Goal: Information Seeking & Learning: Check status

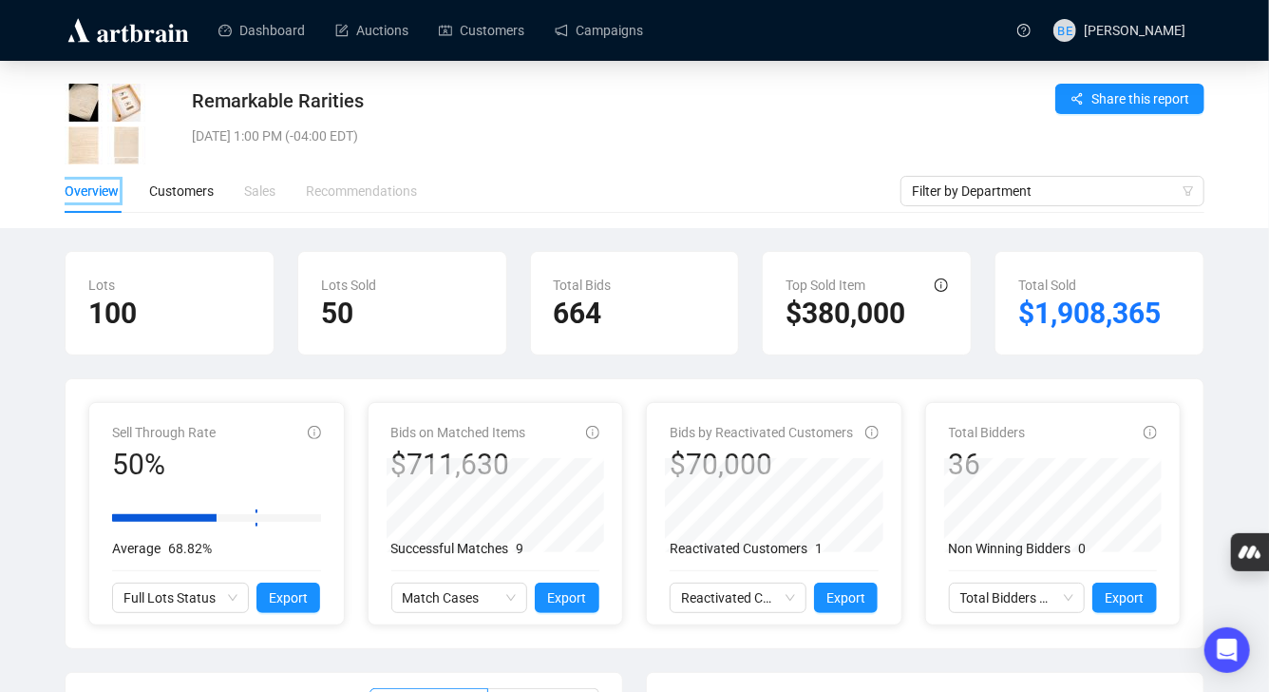
click at [591, 433] on icon "info-circle" at bounding box center [592, 432] width 13 height 13
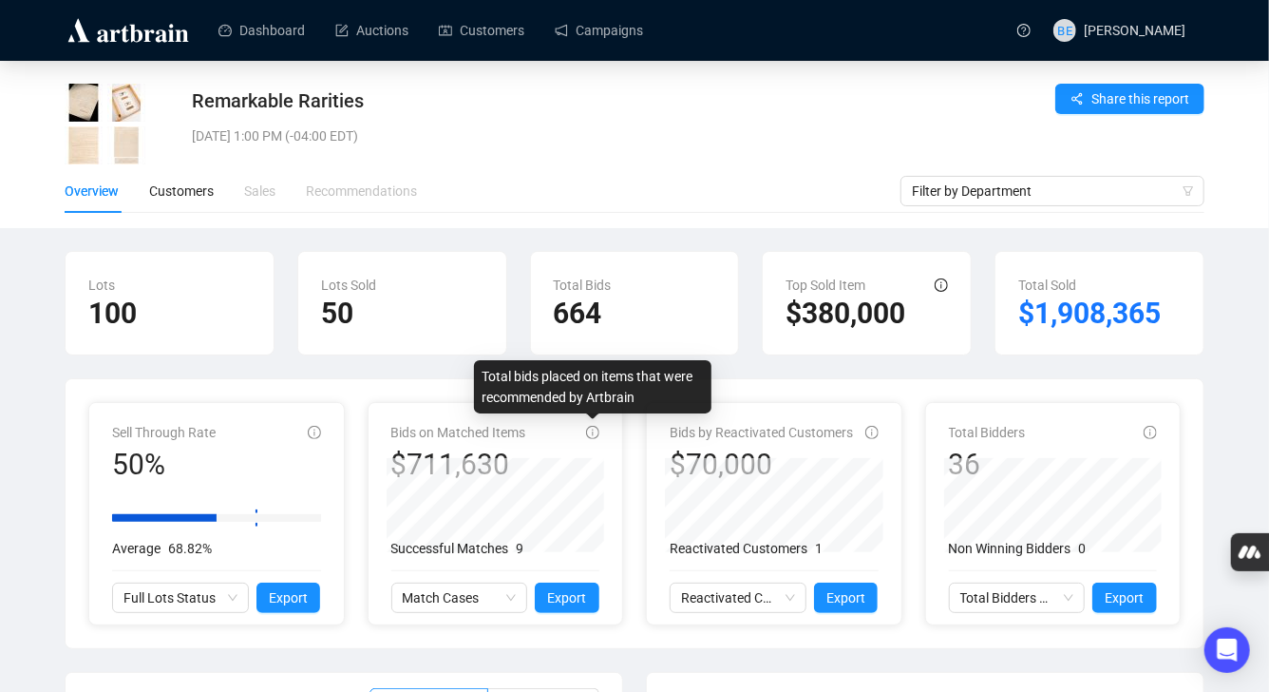
click at [591, 433] on icon "info-circle" at bounding box center [592, 432] width 13 height 13
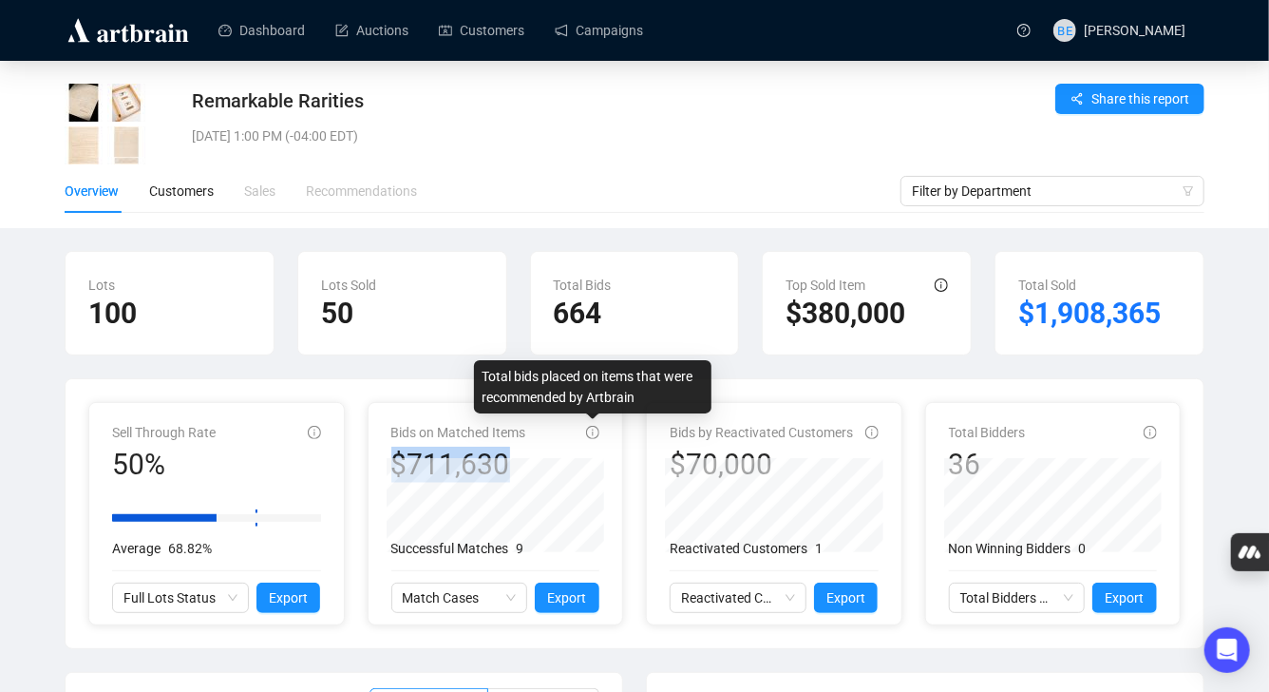
drag, startPoint x: 591, startPoint y: 433, endPoint x: 556, endPoint y: 433, distance: 35.2
click at [591, 433] on icon "info-circle" at bounding box center [592, 432] width 13 height 13
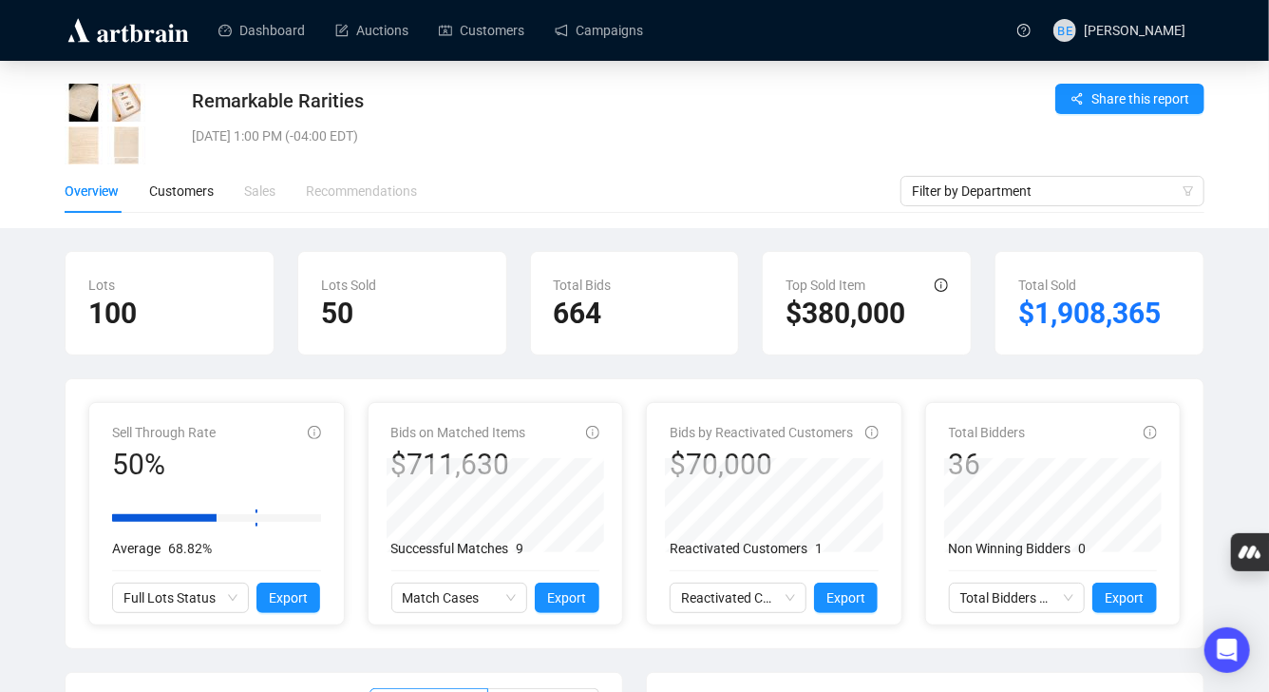
click at [556, 433] on div "Bids on Matched Items $711,630" at bounding box center [495, 452] width 209 height 61
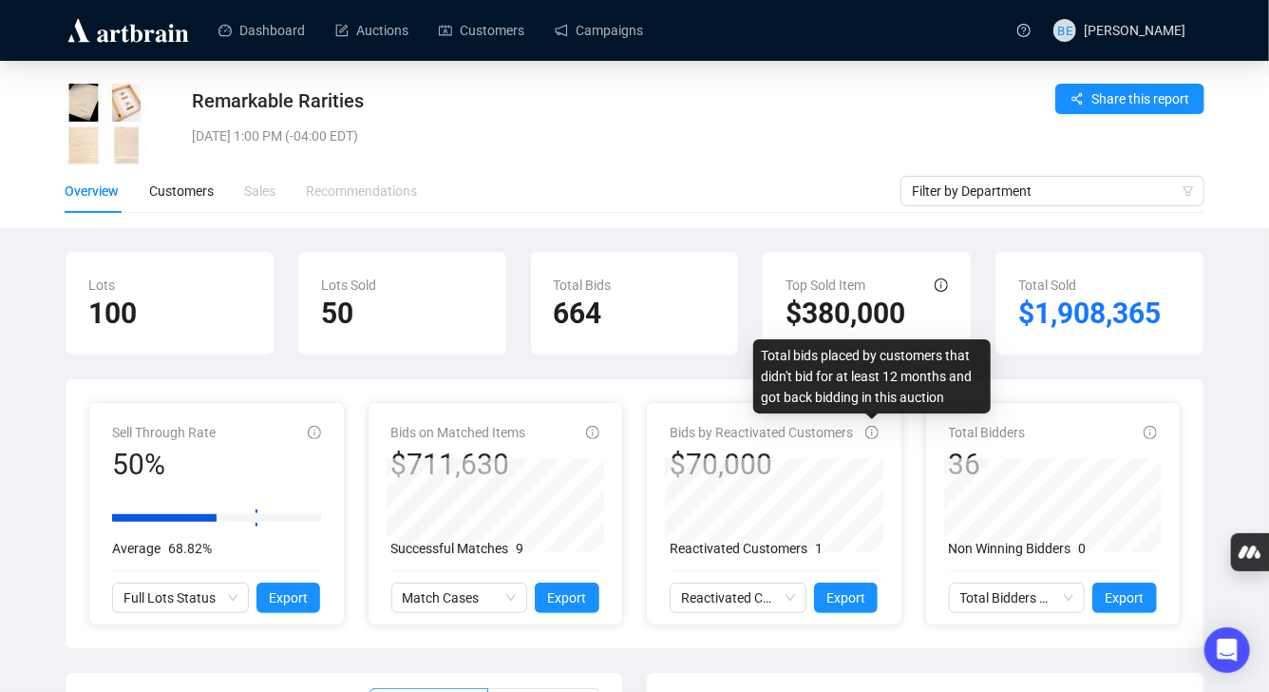
click at [875, 428] on icon "info-circle" at bounding box center [871, 432] width 13 height 13
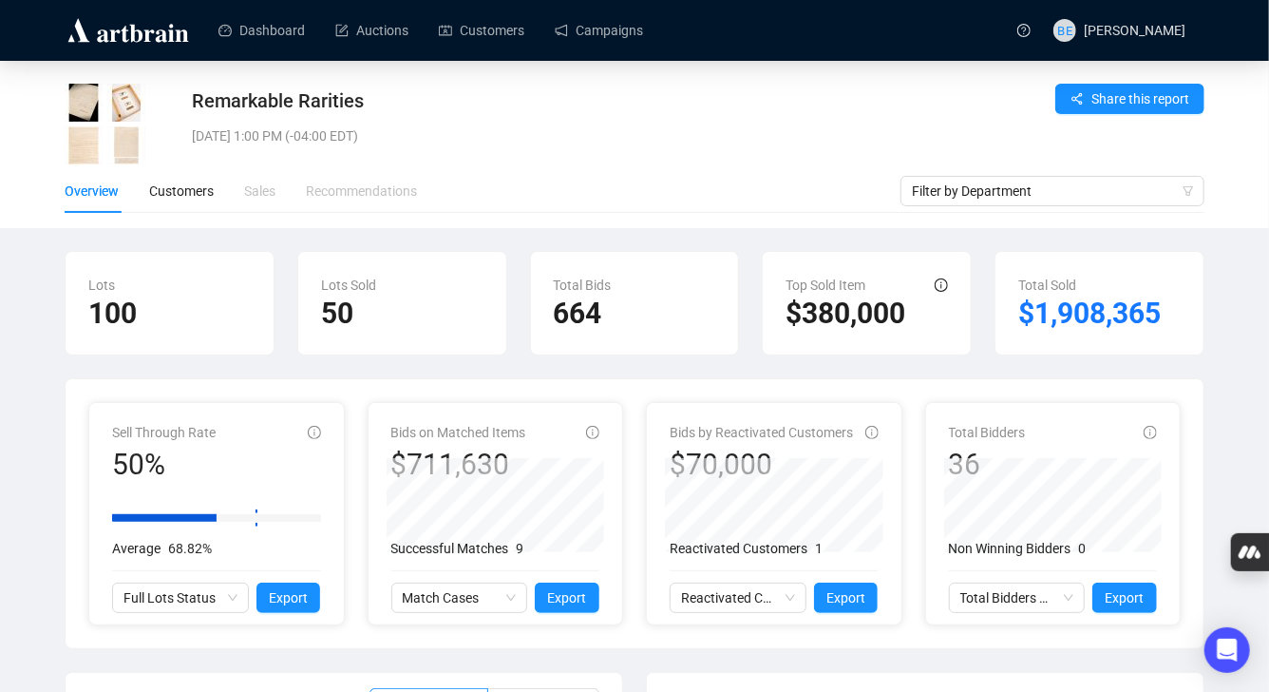
click at [1157, 432] on div "Total Bidders 36 Non Winning Bidders 0 Total Bidders Activity Export" at bounding box center [1053, 513] width 255 height 221
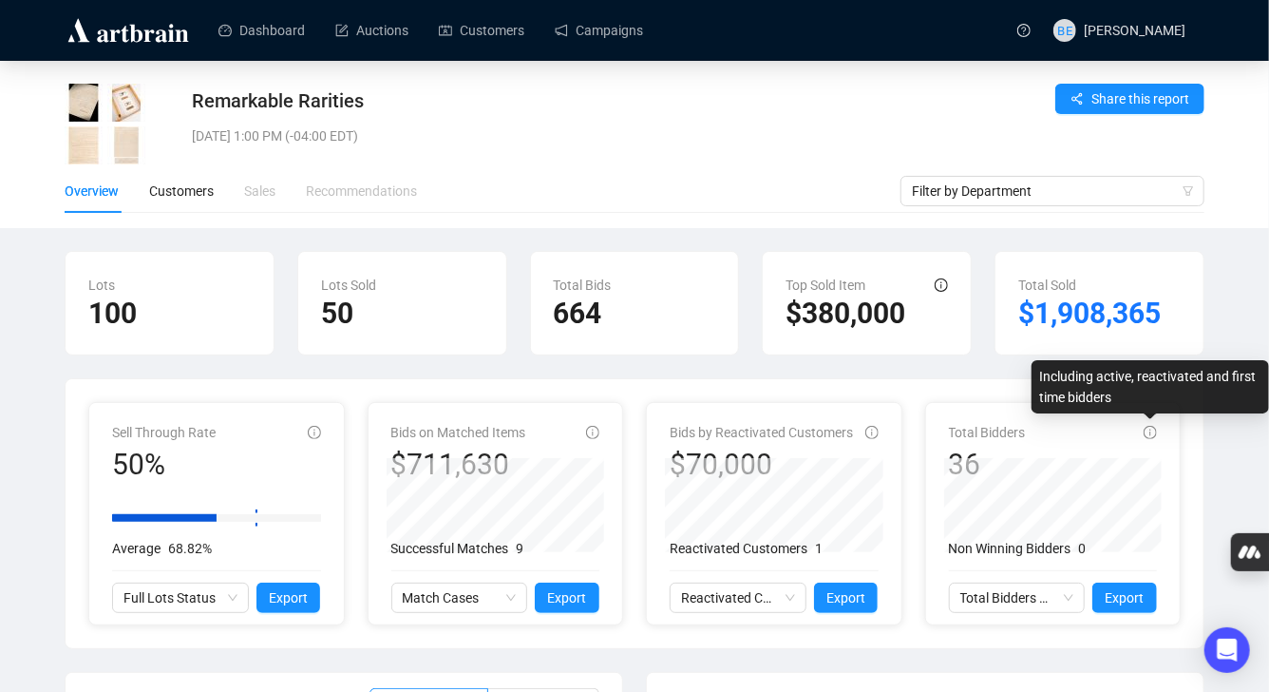
click at [1103, 432] on div "Total Bidders 36" at bounding box center [1053, 452] width 209 height 61
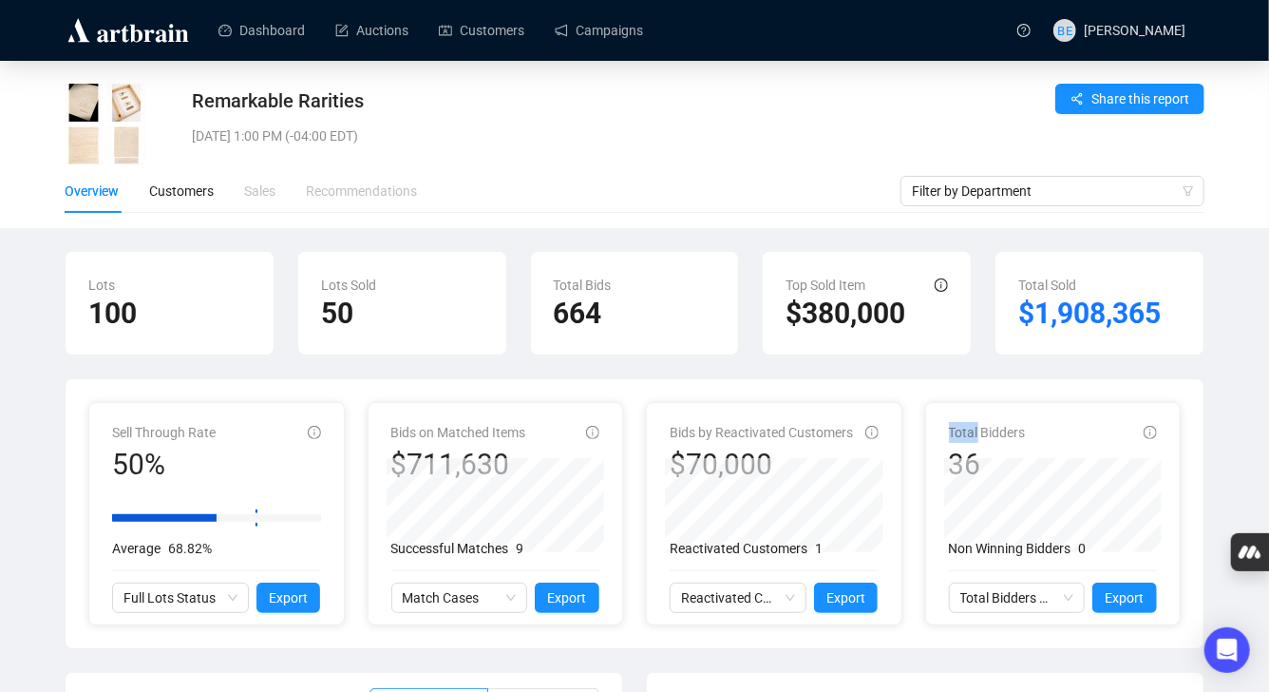
click at [1103, 432] on div "Total Bidders 36" at bounding box center [1053, 452] width 209 height 61
click at [264, 183] on div "Sales" at bounding box center [259, 191] width 31 height 21
click at [257, 198] on div "Sales" at bounding box center [259, 191] width 31 height 21
click at [365, 184] on div "Recommendations" at bounding box center [361, 191] width 111 height 21
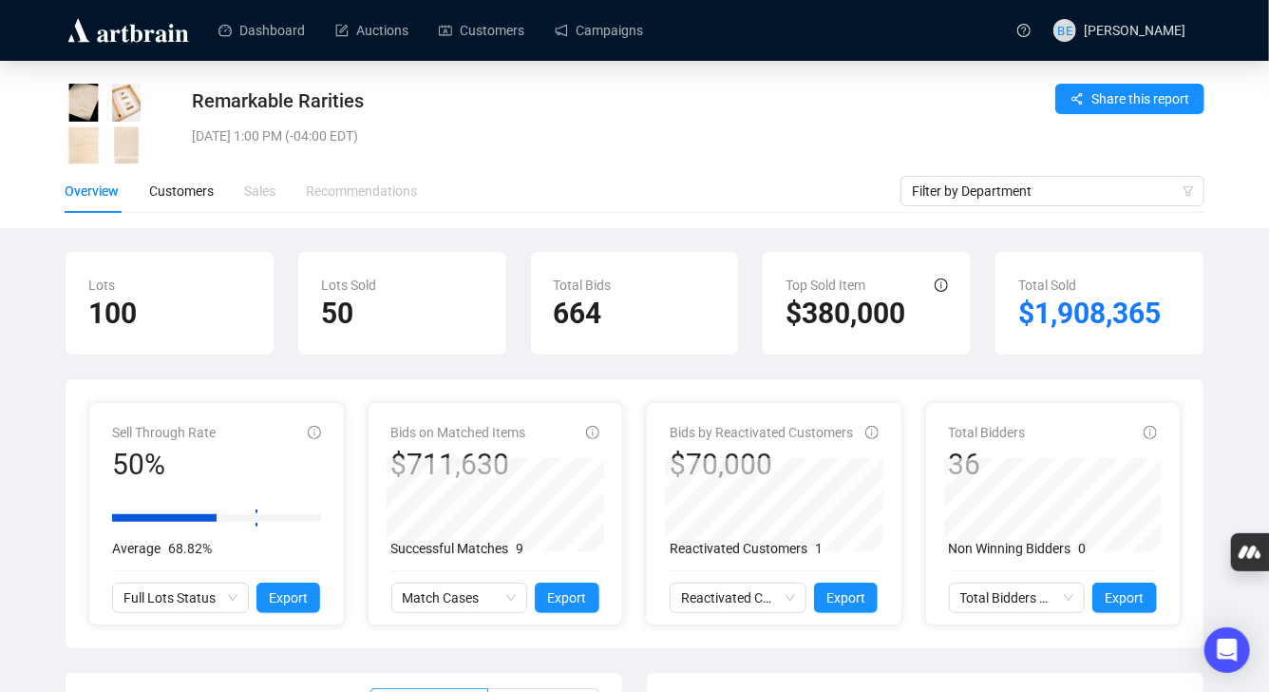
click at [365, 185] on div "Recommendations" at bounding box center [361, 191] width 111 height 21
click at [1106, 98] on span "Share this report" at bounding box center [1141, 98] width 98 height 21
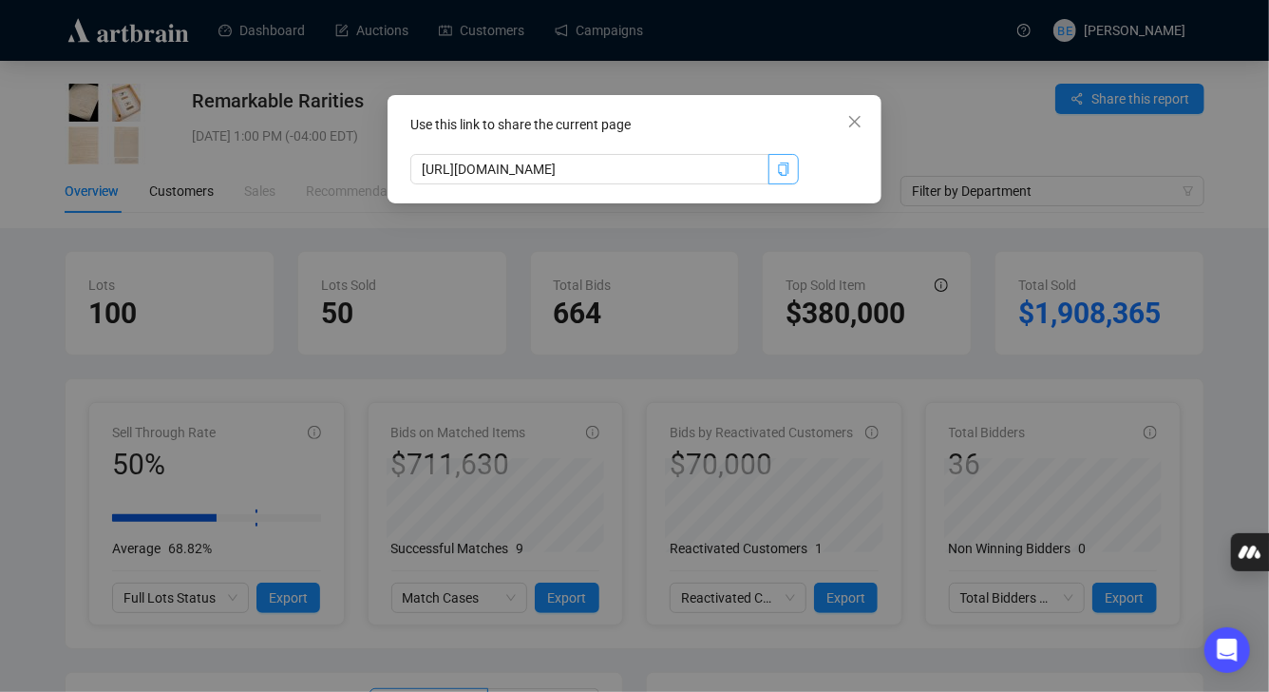
click at [788, 167] on icon "copy" at bounding box center [783, 168] width 10 height 13
click at [849, 119] on icon "close" at bounding box center [854, 121] width 15 height 15
